Goal: Entertainment & Leisure: Consume media (video, audio)

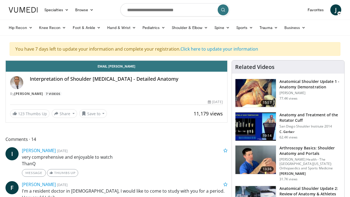
scroll to position [98, 0]
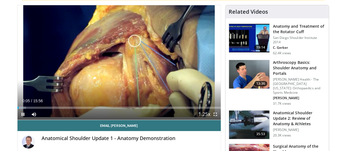
scroll to position [57, 0]
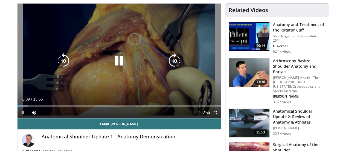
click at [119, 59] on icon "Video Player" at bounding box center [118, 60] width 15 height 15
